Goal: Task Accomplishment & Management: Manage account settings

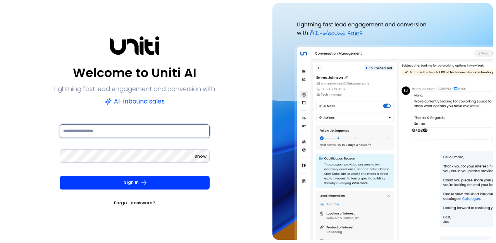
type input "**********"
click at [119, 190] on div "Sign In Forgot password?" at bounding box center [135, 191] width 150 height 31
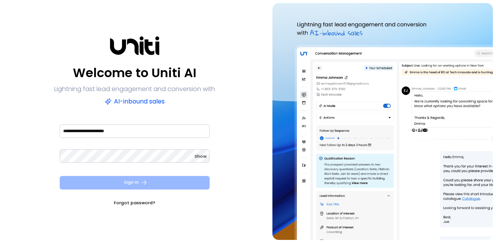
click at [118, 188] on button "Sign In" at bounding box center [135, 183] width 150 height 14
